Goal: Task Accomplishment & Management: Manage account settings

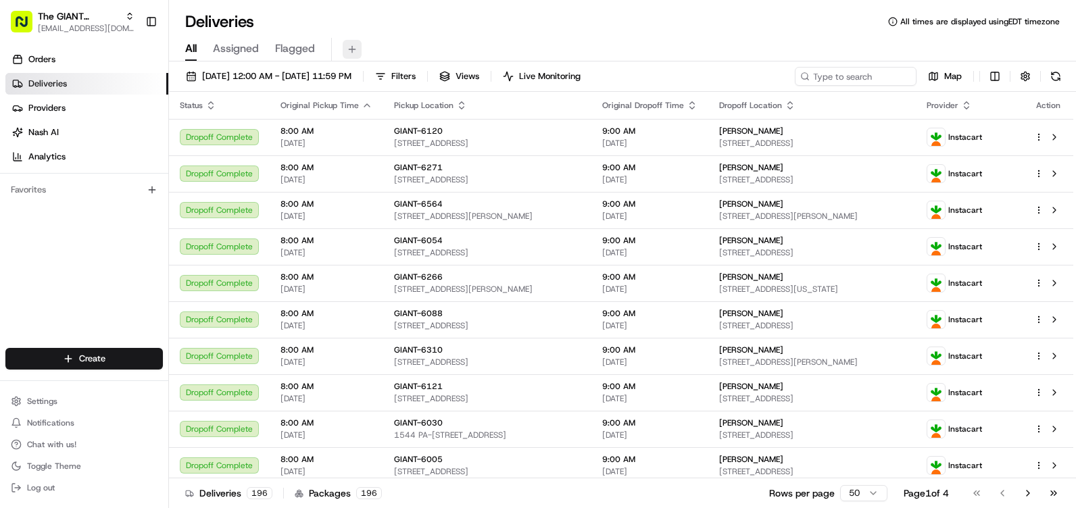
click at [354, 54] on button at bounding box center [352, 49] width 19 height 19
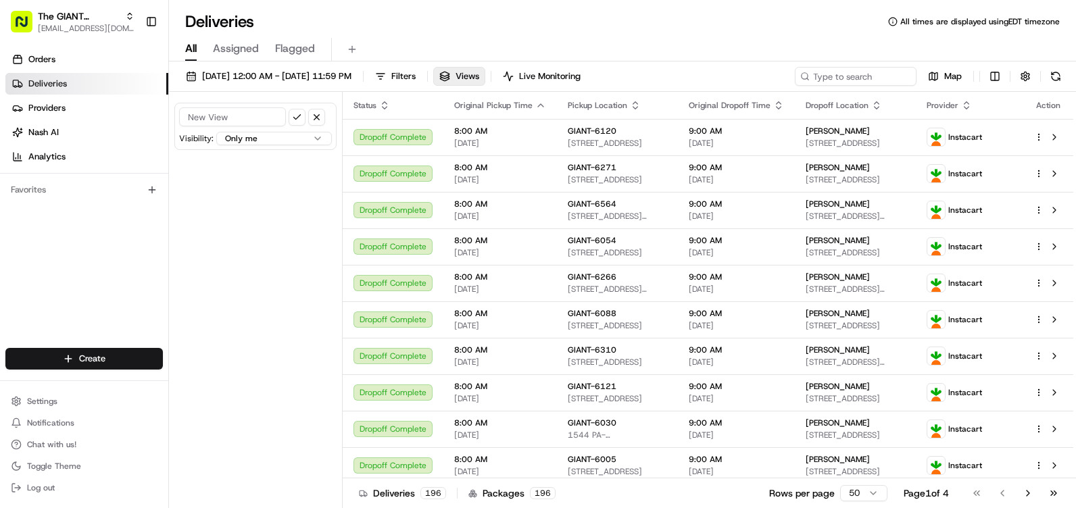
click at [239, 110] on input at bounding box center [232, 116] width 107 height 19
type input "6065"
click at [315, 120] on button "button" at bounding box center [316, 117] width 17 height 17
click at [261, 114] on button "Add New View" at bounding box center [255, 112] width 86 height 19
drag, startPoint x: 253, startPoint y: 120, endPoint x: 261, endPoint y: 120, distance: 8.1
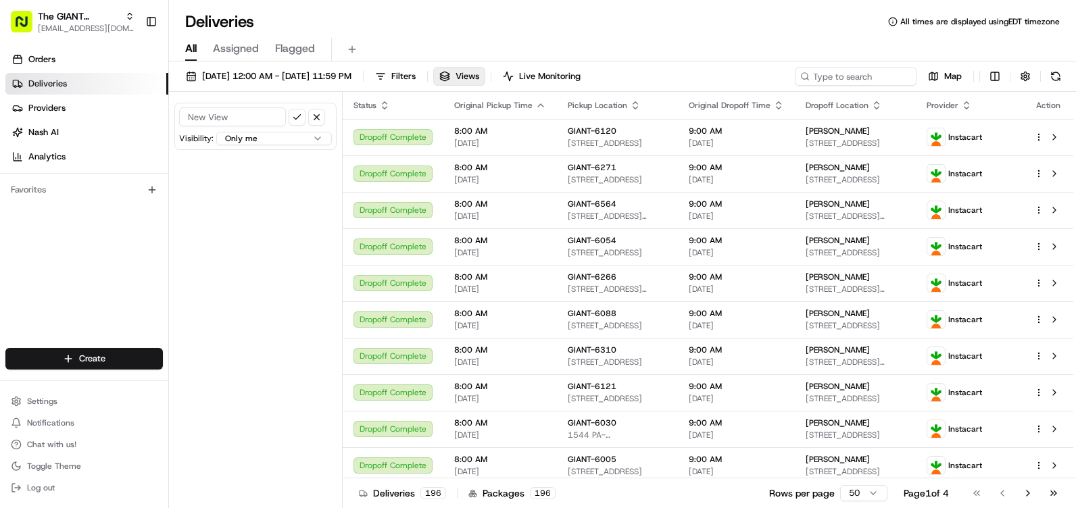
click at [253, 120] on input at bounding box center [232, 116] width 107 height 19
type input "6065"
click at [289, 118] on button "submit" at bounding box center [297, 117] width 17 height 17
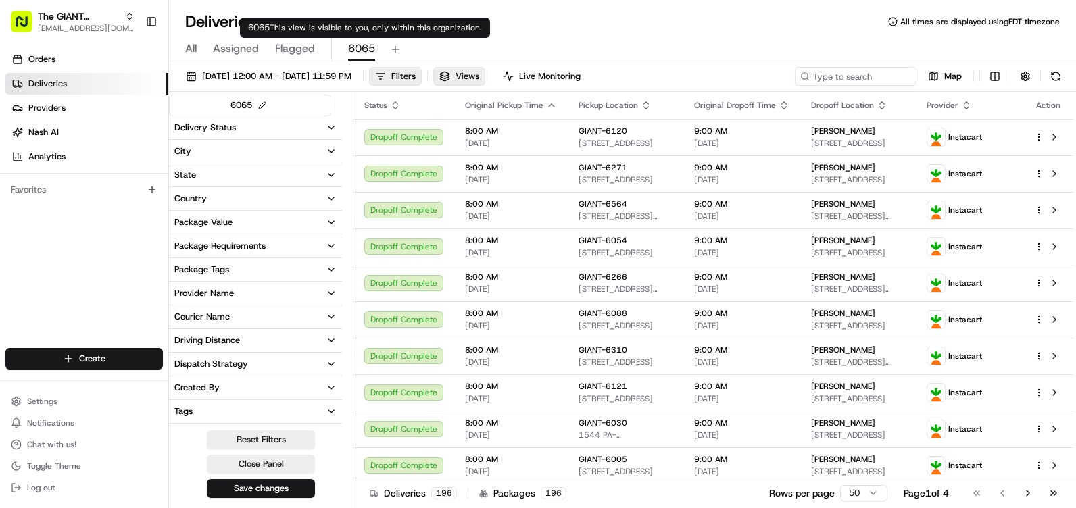
click at [361, 45] on span "6065" at bounding box center [361, 49] width 27 height 16
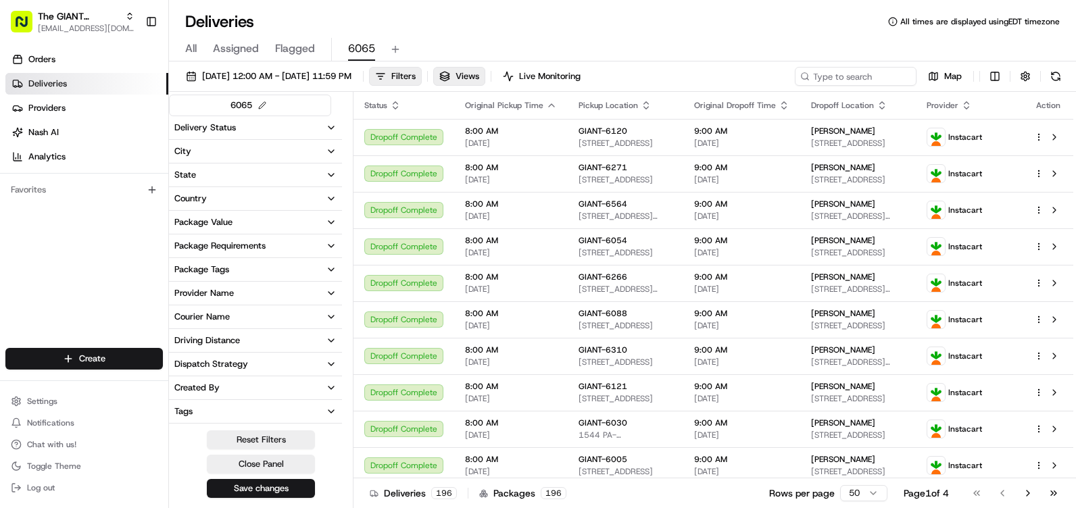
click at [361, 45] on span "6065" at bounding box center [361, 49] width 27 height 16
click at [265, 161] on button "City" at bounding box center [255, 151] width 173 height 23
click at [261, 169] on input at bounding box center [263, 177] width 151 height 22
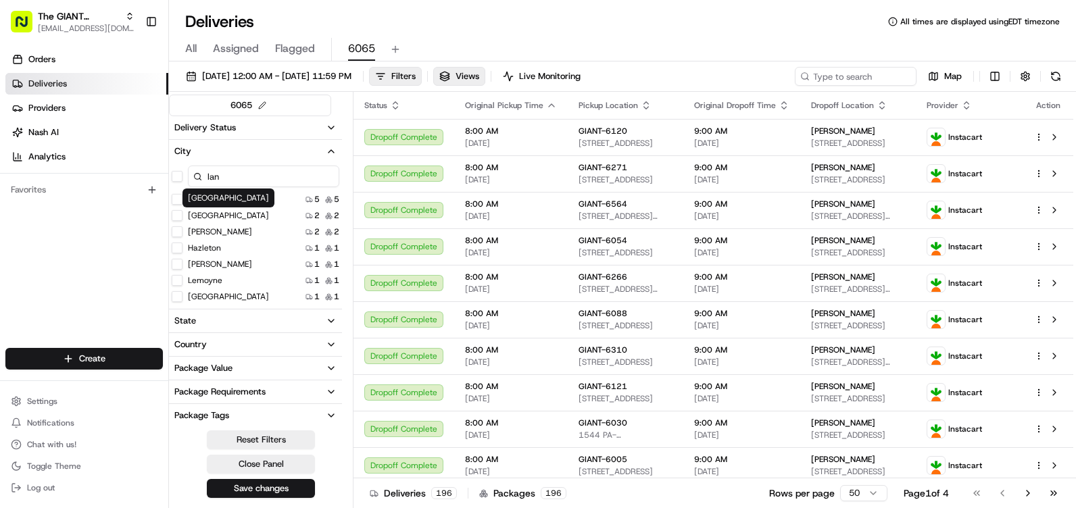
type input "lan"
click at [219, 216] on label "[GEOGRAPHIC_DATA]" at bounding box center [228, 215] width 81 height 11
click at [182, 216] on button "[GEOGRAPHIC_DATA]" at bounding box center [177, 215] width 11 height 11
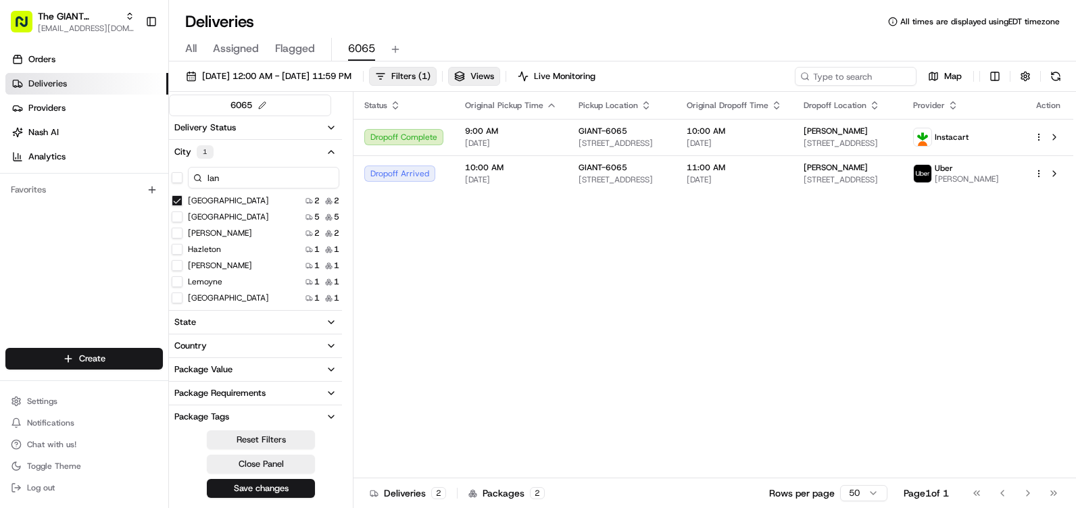
click at [546, 247] on div "Status Original Pickup Time Pickup Location Original Dropoff Time Dropoff Locat…" at bounding box center [713, 285] width 720 height 386
click at [329, 153] on icon "button" at bounding box center [331, 152] width 11 height 11
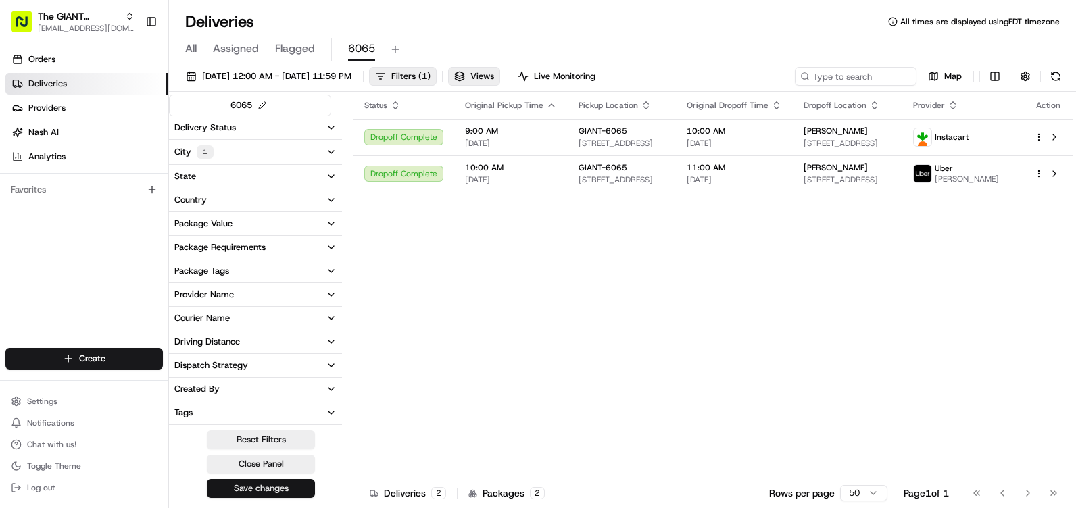
click at [280, 481] on button "Save changes" at bounding box center [261, 488] width 108 height 19
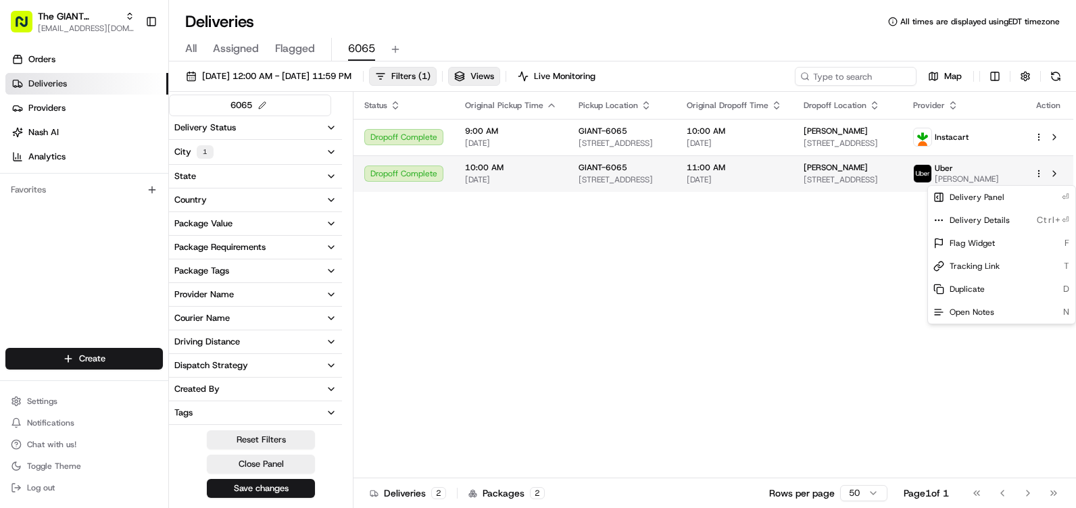
click at [1040, 177] on html "The GIANT Company [EMAIL_ADDRESS][DOMAIN_NAME] Toggle Sidebar Orders Deliveries…" at bounding box center [538, 254] width 1076 height 508
click at [828, 280] on html "The GIANT Company [EMAIL_ADDRESS][DOMAIN_NAME] Toggle Sidebar Orders Deliveries…" at bounding box center [538, 254] width 1076 height 508
click at [1053, 178] on button at bounding box center [1054, 174] width 16 height 16
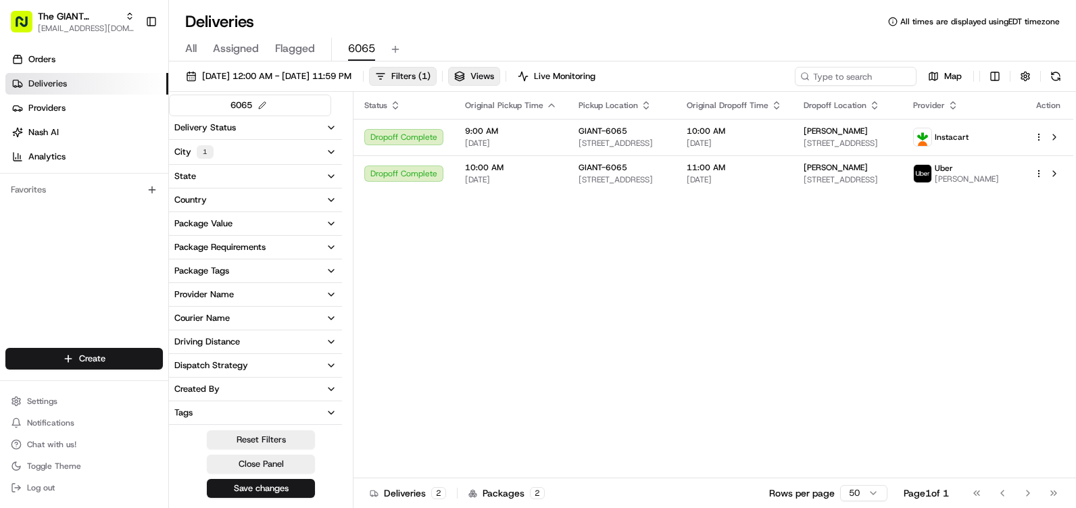
click at [323, 149] on button "City 1" at bounding box center [255, 152] width 173 height 24
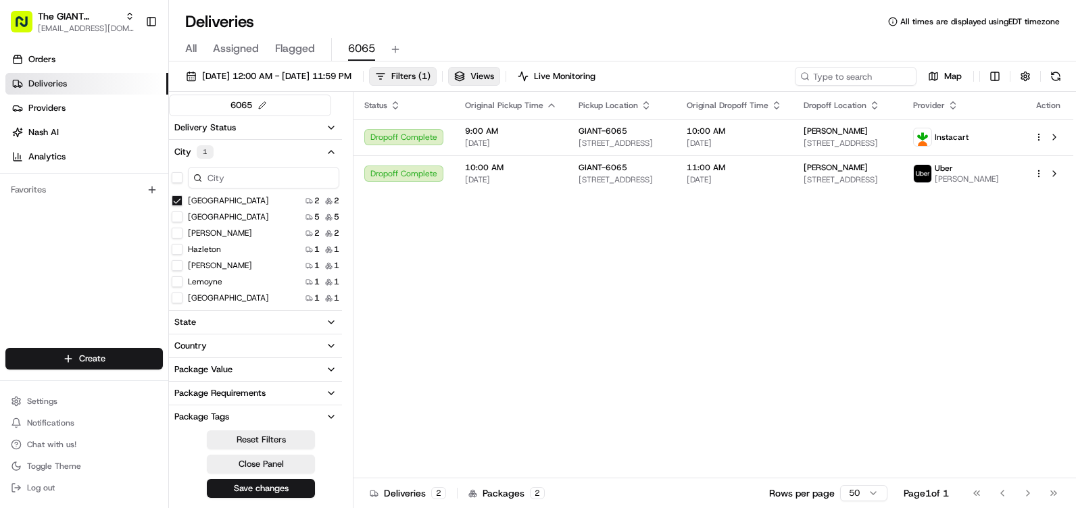
click at [330, 141] on button "City 1" at bounding box center [255, 152] width 173 height 24
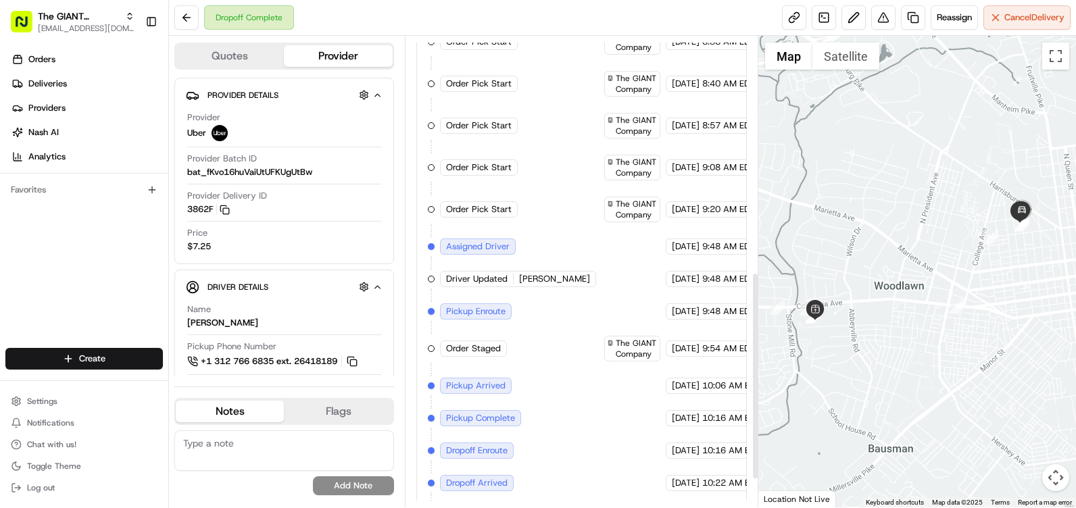
scroll to position [528, 0]
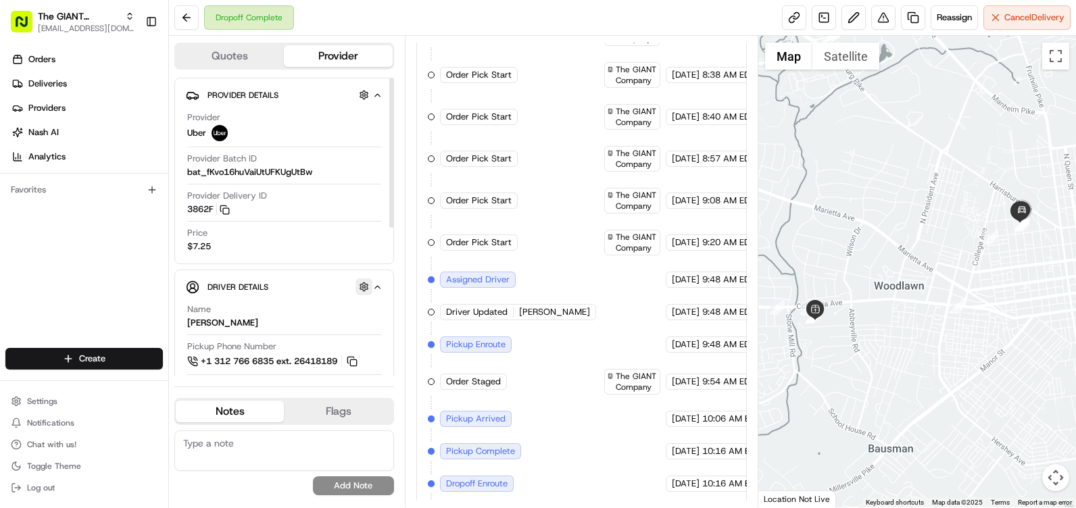
click at [368, 286] on button "button" at bounding box center [363, 286] width 17 height 17
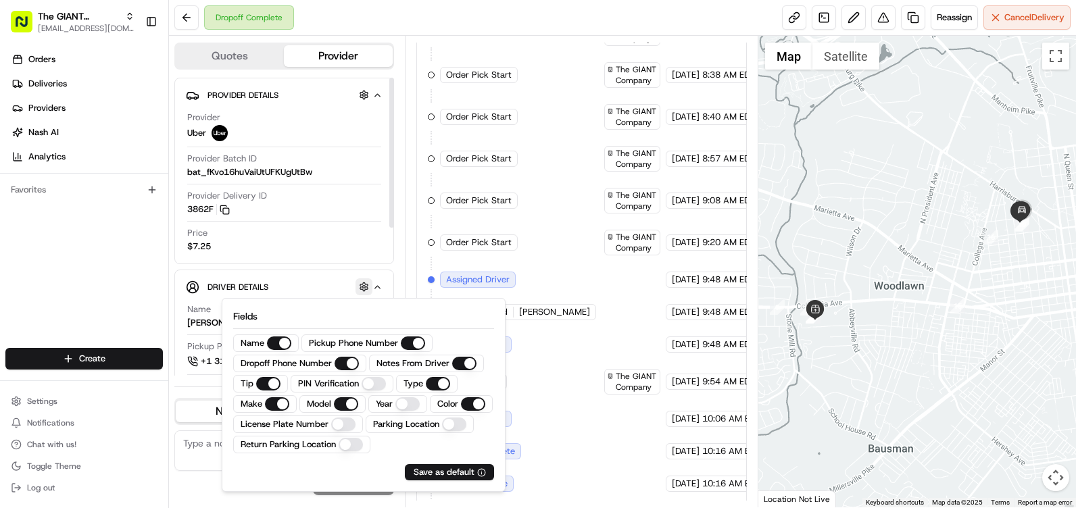
click at [368, 286] on button "button" at bounding box center [363, 286] width 17 height 17
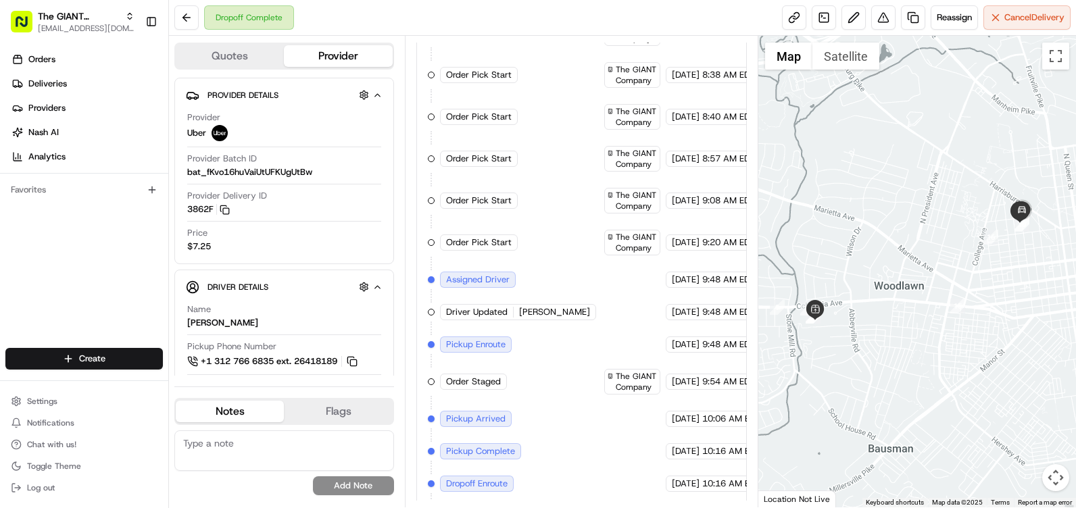
click at [227, 50] on button "Quotes" at bounding box center [230, 56] width 108 height 22
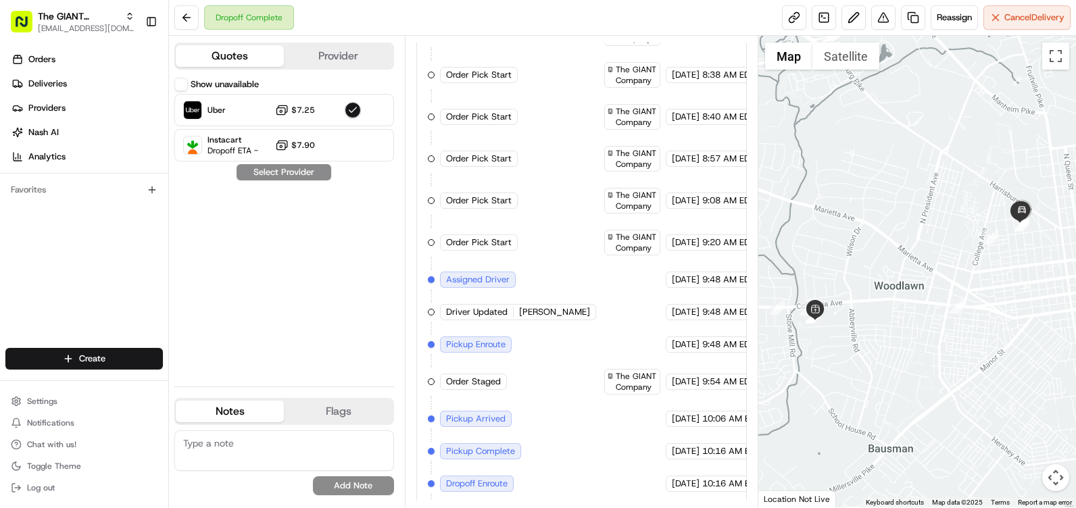
click at [357, 47] on button "Provider" at bounding box center [338, 56] width 108 height 22
